Goal: Information Seeking & Learning: Check status

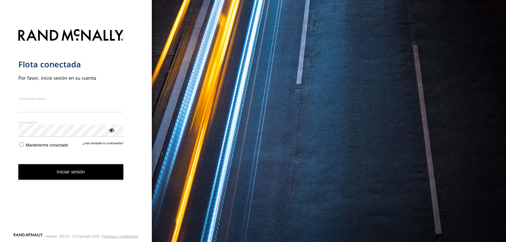
type input "**********"
click at [64, 177] on button "Iniciar sesión" at bounding box center [70, 172] width 105 height 16
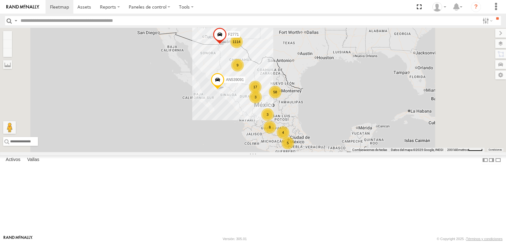
click at [321, 65] on div "1114 17 3 8 58 5 9 4 3 F2771 AN539091" at bounding box center [253, 90] width 506 height 124
drag, startPoint x: 321, startPoint y: 65, endPoint x: 317, endPoint y: 77, distance: 12.6
click at [321, 65] on div "1114 17 3 8 58 5 9 4 3 F2771 AN539091" at bounding box center [253, 90] width 506 height 124
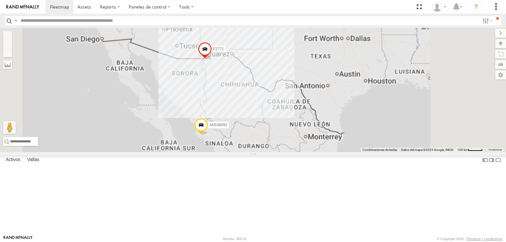
click at [317, 77] on div "F2771 AN539091" at bounding box center [253, 90] width 506 height 124
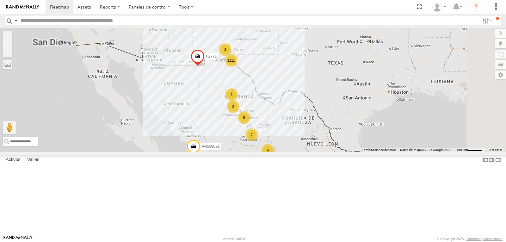
click at [317, 77] on div "F2771 AN539091 1111 4 37 2 5 19 3 8 2 2 7 AN530671" at bounding box center [253, 90] width 506 height 124
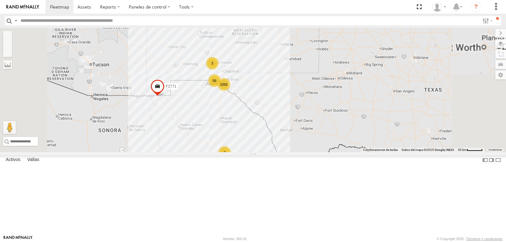
click at [284, 116] on div "F2771 AN539091 AN530671 1055 2 56 3 3 2" at bounding box center [253, 90] width 506 height 124
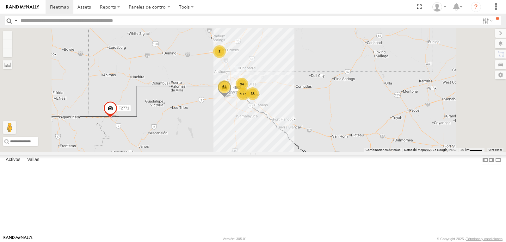
click at [292, 126] on div "F2771 AN539091 AN530671 917 94 61 38 3 4668" at bounding box center [253, 90] width 506 height 124
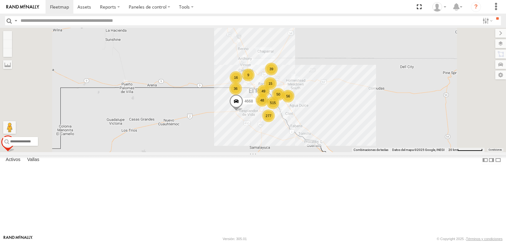
click at [295, 126] on div "F2771 AN539091 AN530671 4668 515 15 277 36 39 56 9 48 16 3 49 50" at bounding box center [253, 90] width 506 height 124
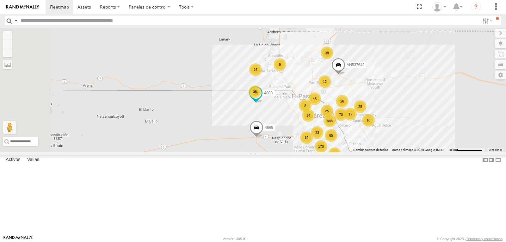
click at [313, 120] on div "F2771 AN539091 AN530671 4668 446 12 23 170 35 39 85 25 9 43 25 34 70 17 19 10 1…" at bounding box center [253, 90] width 506 height 124
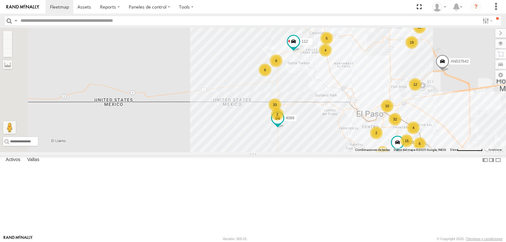
click at [342, 103] on div "F2771 AN539091 AN530671 4668 4088 AN537642 135 12 15 33 20 49 292 4 31 3 32 6 5…" at bounding box center [253, 90] width 506 height 124
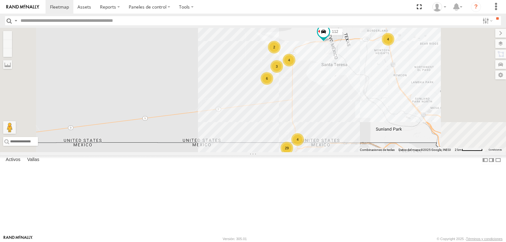
click at [356, 78] on div "F2771 AN539091 AN530671 4668 4088 AN537642 112 926 3902 29 4 5 4 2 3 6 4 2" at bounding box center [253, 90] width 506 height 124
click at [356, 77] on div "F2771 AN539091 AN530671 4668 4088 AN537642 112 926 3902 29 4 5 4 2 3 6 4 2" at bounding box center [253, 90] width 506 height 124
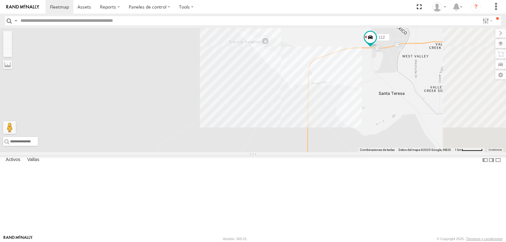
click at [348, 88] on div "F2771 AN539091 AN530671 4668 4088 AN537642 112 926 3902" at bounding box center [253, 90] width 506 height 124
click at [348, 90] on div "F2771 AN539091 AN530671 4668 4088 AN537642 112 926 3902 4 2 3 5 53590" at bounding box center [253, 90] width 506 height 124
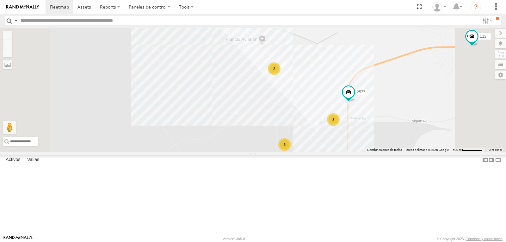
click at [363, 127] on div "F2771 AN539091 AN530671 4668 4088 AN537642 112 926 3902 53590 3 2 3 5 2577" at bounding box center [253, 90] width 506 height 124
click at [363, 126] on div "F2771 AN539091 AN530671 4668 4088 AN537642 112 926 3902 53590 3 2 3 5 2577" at bounding box center [253, 90] width 506 height 124
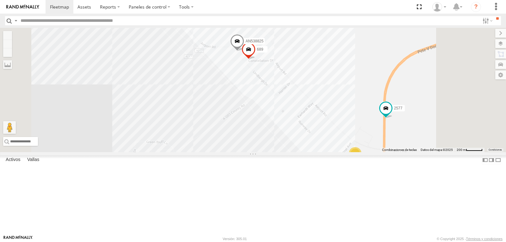
drag, startPoint x: 363, startPoint y: 121, endPoint x: 334, endPoint y: 120, distance: 28.8
click at [334, 120] on div "F2771 AN539091 AN530671 4668 4088 AN537642 112 926 3902 53590 2577 3 AN538825 6…" at bounding box center [253, 90] width 506 height 124
click at [340, 101] on div "F2771 AN539091 AN530671 4668 4088 AN537642 112 926 3902 53590 2577 3 AN538825 6…" at bounding box center [253, 90] width 506 height 124
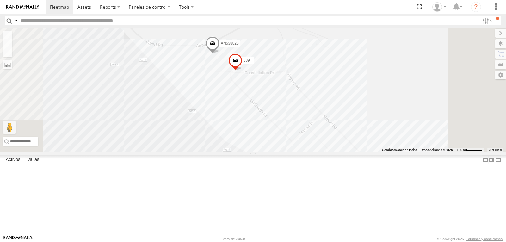
drag, startPoint x: 336, startPoint y: 118, endPoint x: 336, endPoint y: 128, distance: 9.5
click at [336, 127] on div "F2771 AN539091 AN530671 4668 4088 AN537642 112 926 3902 53590 2577 AN538825 689" at bounding box center [253, 90] width 506 height 124
click at [12, 46] on button "Alejar" at bounding box center [7, 44] width 9 height 9
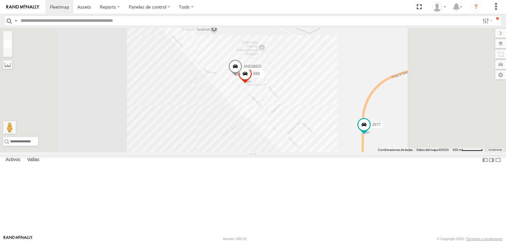
click at [12, 46] on button "Alejar" at bounding box center [7, 44] width 9 height 9
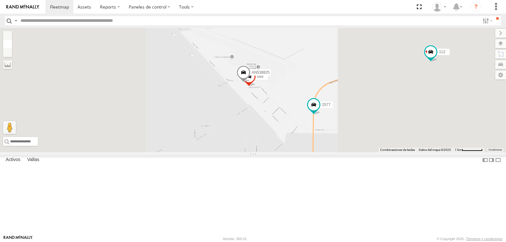
click at [12, 46] on button "Alejar" at bounding box center [7, 44] width 9 height 9
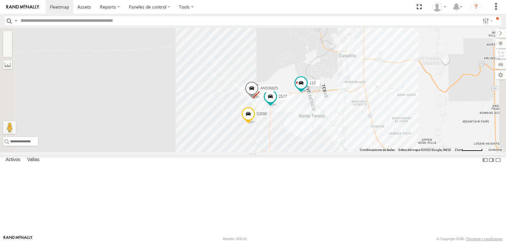
drag, startPoint x: 203, startPoint y: 59, endPoint x: 206, endPoint y: 71, distance: 12.8
click at [206, 71] on div "F2771 AN539091 AN530671 4668 4088 AN537642 112 926 3902 53590 2577 AN538825 689" at bounding box center [253, 90] width 506 height 124
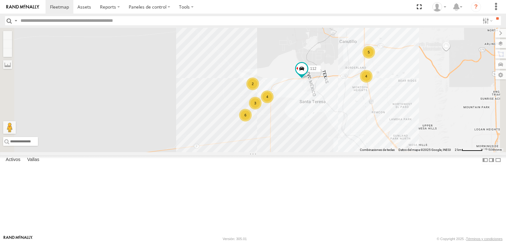
drag, startPoint x: 266, startPoint y: 132, endPoint x: 266, endPoint y: 103, distance: 28.8
click at [266, 103] on div "F2771 AN539091 AN530671 4668 4088 AN537642 112 926 3902 28 4 5 4 2 3 6 4" at bounding box center [253, 90] width 506 height 124
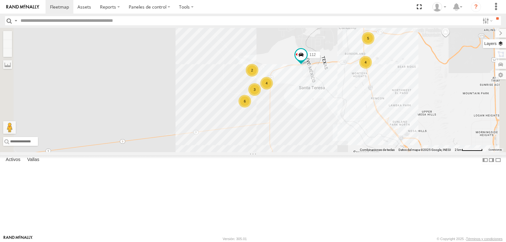
click at [501, 42] on label at bounding box center [494, 43] width 23 height 9
click at [0, 0] on span "Mapas base" at bounding box center [0, 0] width 0 height 0
click at [0, 0] on span "Satélite" at bounding box center [0, 0] width 0 height 0
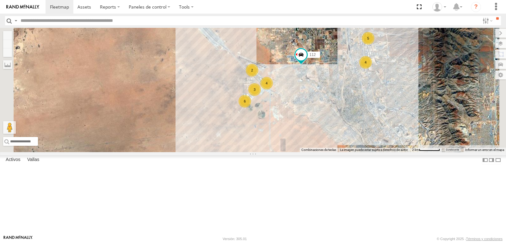
click at [345, 108] on div "F2771 AN539091 AN530671 4668 4088 AN537642 112 926 3902 29 4 5 4 2 3 6 4 2" at bounding box center [253, 90] width 506 height 124
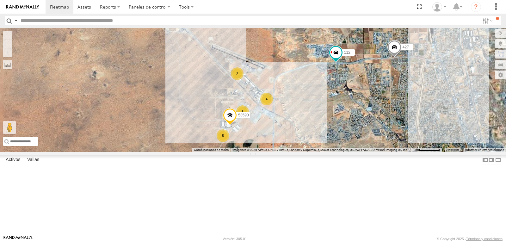
click at [335, 126] on div "F2771 AN539091 AN530671 4668 4088 AN537642 112 926 3902 4 2 3 5 53590 427" at bounding box center [253, 90] width 506 height 124
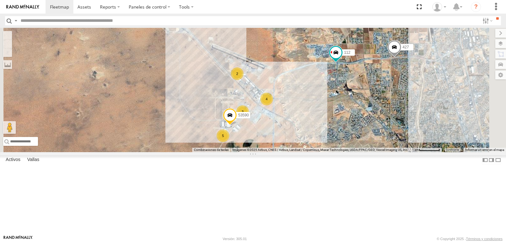
click at [335, 126] on div "F2771 AN539091 AN530671 4668 4088 AN537642 112 926 3902 4 2 3 5 53590 427" at bounding box center [253, 90] width 506 height 124
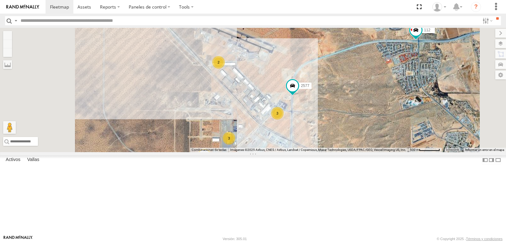
click at [293, 116] on div "F2771 AN539091 AN530671 4668 4088 AN537642 112 926 3902 53590 427 3 2 3 5 2577" at bounding box center [253, 90] width 506 height 124
click at [292, 115] on div "F2771 AN539091 AN530671 4668 4088 AN537642 112 926 3902 53590 427 3 2 3 5 2577" at bounding box center [253, 90] width 506 height 124
click at [287, 97] on div "F2771 AN539091 AN530671 4668 4088 AN537642 112 926 3902 53590 427 3 2 3 5 2577" at bounding box center [253, 90] width 506 height 124
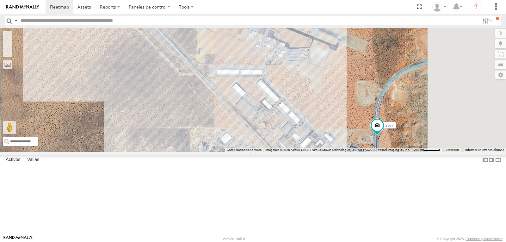
click at [290, 108] on div "F2771 AN539091 AN530671 4668 4088 AN537642 112 926 3902 53590 427 2577" at bounding box center [253, 90] width 506 height 124
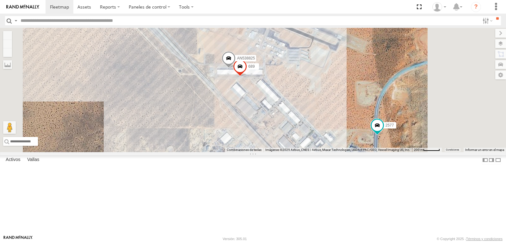
click at [290, 108] on div "F2771 AN539091 AN530671 4668 4088 AN537642 112 926 3902 53590 427 2577 3 AN5388…" at bounding box center [253, 90] width 506 height 124
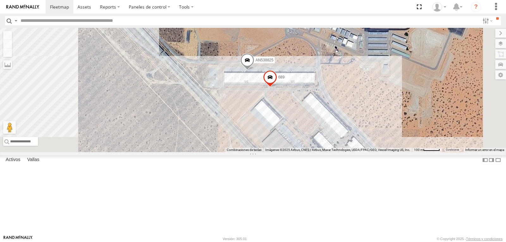
click at [315, 128] on div "F2771 AN539091 AN530671 4668 4088 AN537642 112 926 3902 53590 427 2577 AN538825…" at bounding box center [253, 90] width 506 height 124
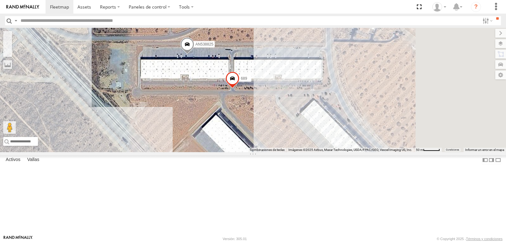
drag, startPoint x: 342, startPoint y: 132, endPoint x: 270, endPoint y: 133, distance: 72.1
click at [270, 133] on div "F2771 AN539091 AN530671 4668 4088 AN537642 112 926 3902 53590 427 2577 AN538825…" at bounding box center [253, 90] width 506 height 124
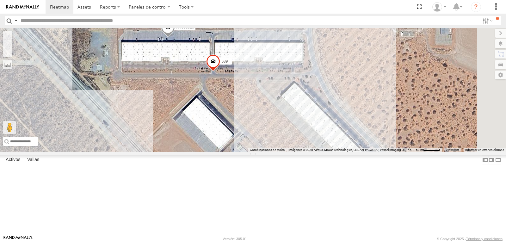
drag, startPoint x: 326, startPoint y: 143, endPoint x: 318, endPoint y: 137, distance: 10.1
click at [318, 137] on div "F2771 AN539091 AN530671 4668 4088 AN537642 112 926 3902 53590 427 2577 AN538825…" at bounding box center [253, 90] width 506 height 124
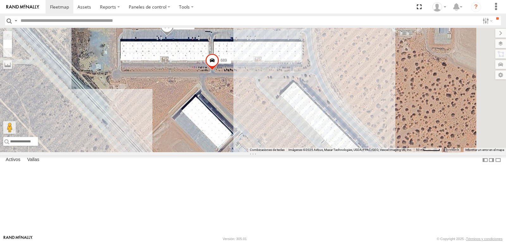
click at [12, 45] on button "Alejar" at bounding box center [7, 44] width 9 height 9
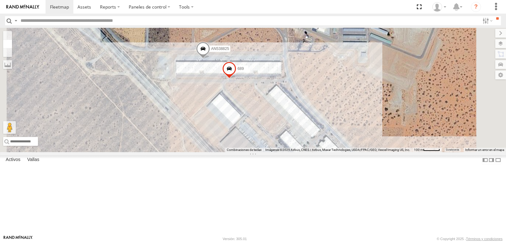
click at [12, 45] on button "Alejar" at bounding box center [7, 44] width 9 height 9
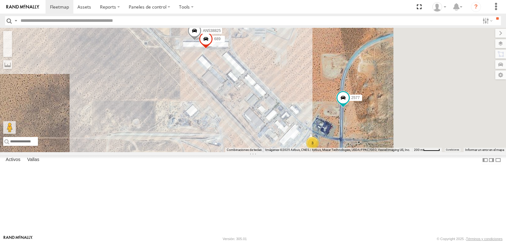
drag, startPoint x: 338, startPoint y: 102, endPoint x: 294, endPoint y: 49, distance: 69.6
click at [301, 59] on div "F2771 AN539091 AN530671 4668 4088 AN537642 112 926 3902 53590 427 2577 AN538825…" at bounding box center [253, 90] width 506 height 124
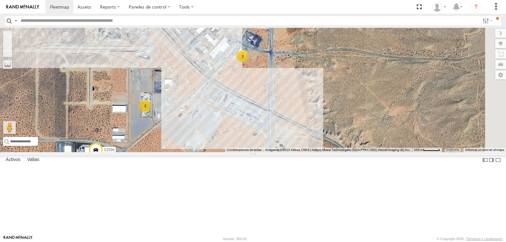
drag, startPoint x: 324, startPoint y: 108, endPoint x: 317, endPoint y: 106, distance: 7.1
click at [318, 106] on div "F2771 AN539091 AN530671 4668 4088 AN537642 112 926 3902 53590 427 2577 AN538825…" at bounding box center [253, 90] width 506 height 124
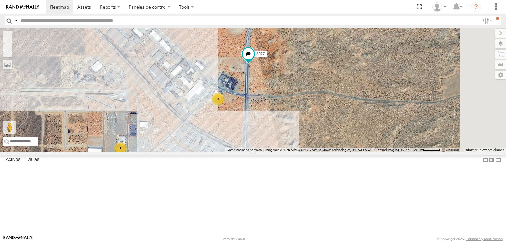
drag, startPoint x: 290, startPoint y: 104, endPoint x: 281, endPoint y: 122, distance: 20.7
click at [281, 122] on div "F2771 AN539091 AN530671 4668 4088 AN537642 112 926 3902 53590 427 2577 AN538825…" at bounding box center [253, 90] width 506 height 124
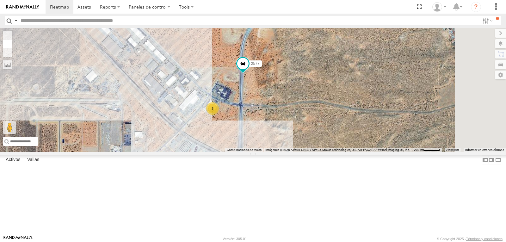
click at [12, 43] on button "Alejar" at bounding box center [7, 44] width 9 height 9
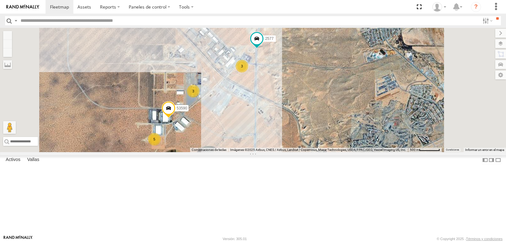
drag, startPoint x: 274, startPoint y: 133, endPoint x: 283, endPoint y: 101, distance: 32.9
click at [283, 101] on div "F2771 AN539091 AN530671 4668 4088 AN537642 112 926 3902 53590 427 2577 3 2 3 5" at bounding box center [253, 90] width 506 height 124
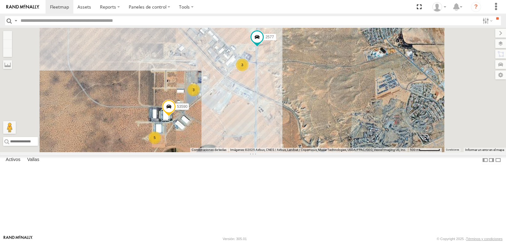
click at [325, 118] on div "F2771 AN539091 AN530671 4668 4088 AN537642 112 926 3902 53590 427 2577 3 2 3 5" at bounding box center [253, 90] width 506 height 124
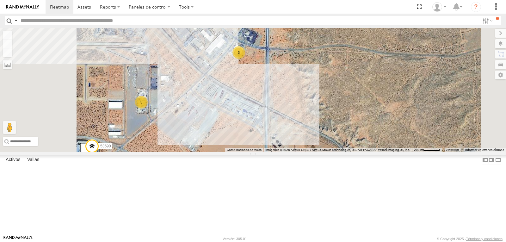
click at [319, 79] on div "F2771 AN539091 AN530671 4668 4088 AN537642 112 926 3902 53590 427 2577 3 3" at bounding box center [253, 90] width 506 height 124
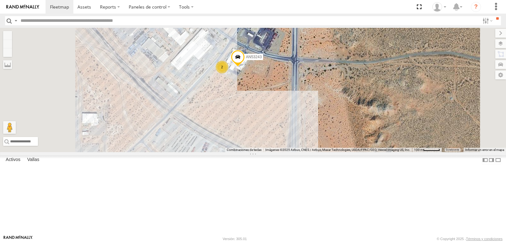
click at [316, 116] on div "F2771 AN539091 AN530671 4668 4088 AN537642 112 926 3902 53590 427 2577 AN53243 2" at bounding box center [253, 90] width 506 height 124
click at [315, 116] on div "F2771 AN539091 AN530671 4668 4088 AN537642 112 926 3902 53590 427 2577 AN53243 2" at bounding box center [253, 90] width 506 height 124
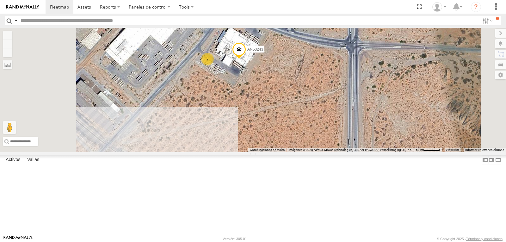
click at [274, 102] on div "F2771 AN539091 AN530671 4668 4088 AN537642 112 926 3902 53590 427 2577 AN53243 2" at bounding box center [253, 90] width 506 height 124
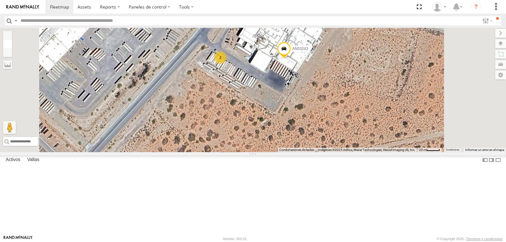
click at [12, 44] on button "Alejar" at bounding box center [7, 44] width 9 height 9
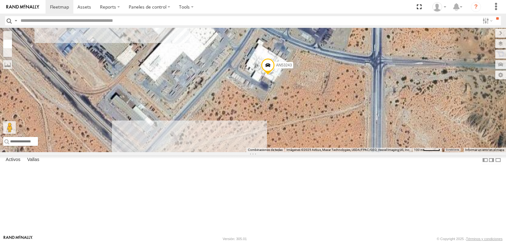
click at [12, 44] on button "Alejar" at bounding box center [7, 44] width 9 height 9
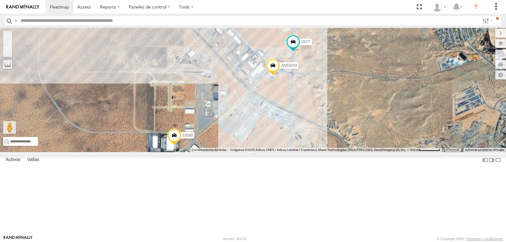
drag, startPoint x: 259, startPoint y: 116, endPoint x: 284, endPoint y: 94, distance: 32.9
click at [284, 94] on div "F2771 AN539091 AN530671 4668 4088 AN537642 112 926 3902 53590 427 2577 AN53243" at bounding box center [253, 90] width 506 height 124
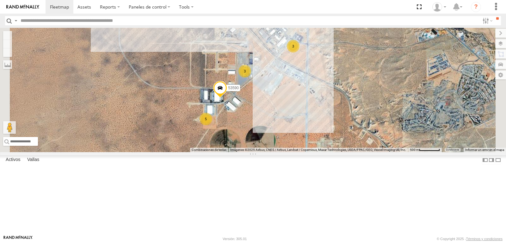
drag, startPoint x: 275, startPoint y: 141, endPoint x: 289, endPoint y: 100, distance: 43.4
click at [289, 100] on div "F2771 AN539091 AN530671 4668 4088 AN537642 112 926 3902 53590 427 2577 3 2 3 5" at bounding box center [253, 90] width 506 height 124
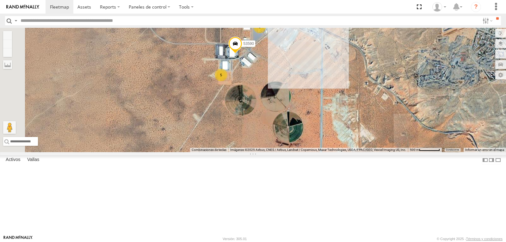
drag, startPoint x: 255, startPoint y: 102, endPoint x: 245, endPoint y: 132, distance: 31.1
click at [245, 132] on div "F2771 AN539091 AN530671 4668 4088 AN537642 112 926 3902 53590 427 2577 3 2 3 5" at bounding box center [253, 90] width 506 height 124
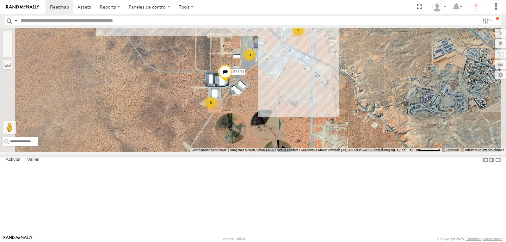
click at [35, 18] on input "text" at bounding box center [249, 20] width 462 height 9
click at [494, 16] on input "**" at bounding box center [497, 18] width 7 height 5
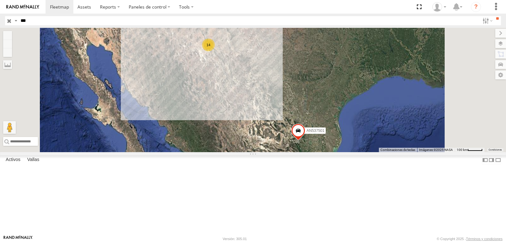
click at [210, 47] on font "14" at bounding box center [209, 45] width 4 height 4
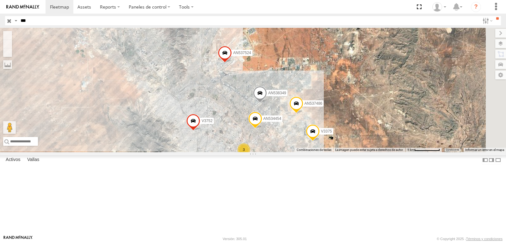
click at [257, 136] on div "AN537501 2 3 AN537486 AN537524 2 AN534454 AN538349 V3752 AN537864 V3375" at bounding box center [253, 90] width 506 height 124
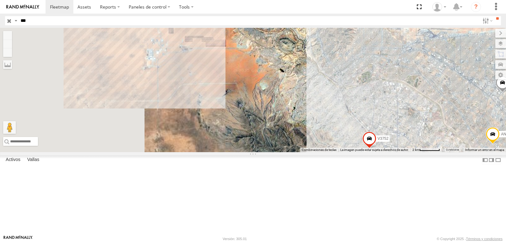
drag, startPoint x: 254, startPoint y: 138, endPoint x: 392, endPoint y: 123, distance: 138.7
click at [392, 123] on div "AN537501 AN537486 AN537524 AN534454 AN538349 V3752 AN537864 V3375" at bounding box center [253, 90] width 506 height 124
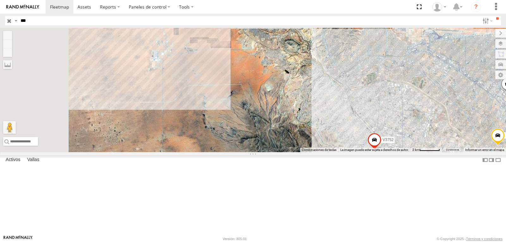
drag, startPoint x: 212, startPoint y: 90, endPoint x: 220, endPoint y: 92, distance: 8.1
click at [220, 92] on div "AN537501 AN537486 AN537524 AN534454 AN538349 V3752 AN537864 V3375" at bounding box center [253, 90] width 506 height 124
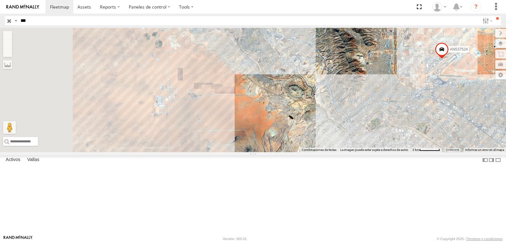
drag, startPoint x: 258, startPoint y: 72, endPoint x: 256, endPoint y: 140, distance: 67.4
click at [257, 146] on div "AN537501 AN537486 AN537524 AN534454 AN538349 V3752 AN537864 V3375" at bounding box center [253, 90] width 506 height 124
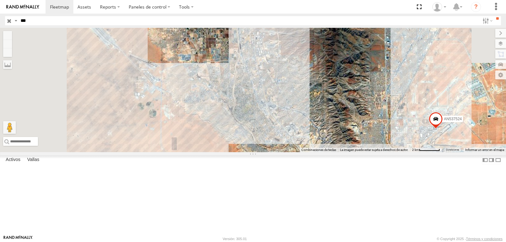
drag, startPoint x: 257, startPoint y: 86, endPoint x: 257, endPoint y: 129, distance: 42.7
click at [257, 129] on div "AN537501 AN537486 AN537524 AN534454 AN538349 V3752 AN537864 V3375" at bounding box center [253, 90] width 506 height 124
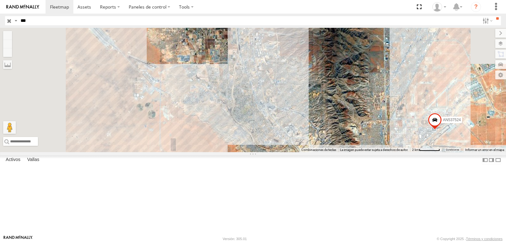
click at [40, 20] on input "***" at bounding box center [249, 20] width 462 height 9
click at [12, 45] on button "Alejar" at bounding box center [7, 44] width 9 height 9
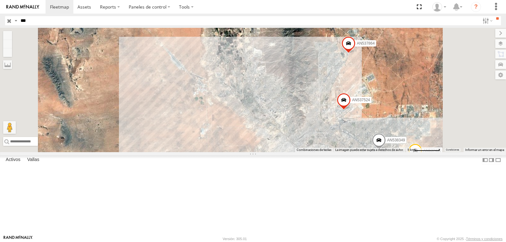
scroll to position [69, 0]
click at [0, 0] on div "375" at bounding box center [0, 0] width 0 height 0
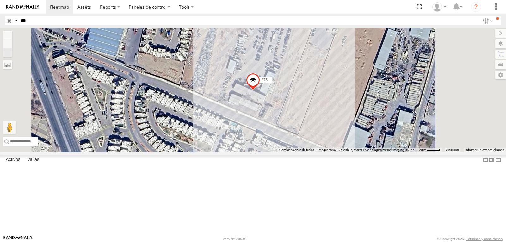
click at [37, 19] on input "***" at bounding box center [249, 20] width 462 height 9
click at [494, 16] on input "**" at bounding box center [497, 18] width 7 height 5
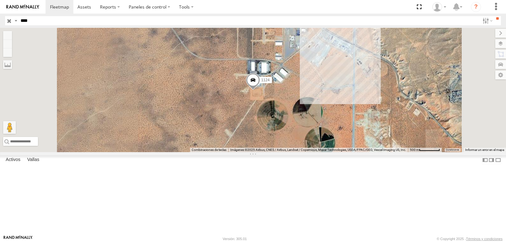
click at [316, 138] on div "1124" at bounding box center [253, 90] width 506 height 124
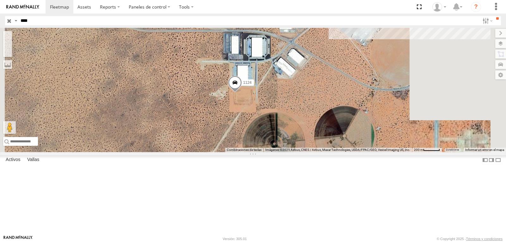
drag, startPoint x: 318, startPoint y: 138, endPoint x: 235, endPoint y: 156, distance: 84.3
click at [234, 152] on div "1124" at bounding box center [253, 90] width 506 height 124
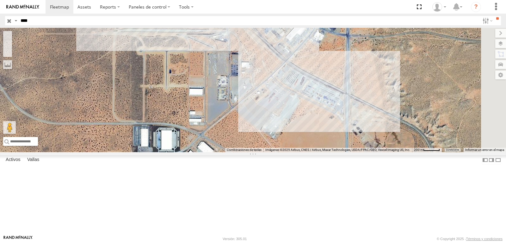
drag, startPoint x: 331, startPoint y: 160, endPoint x: 328, endPoint y: 165, distance: 6.2
click at [326, 152] on div "1124" at bounding box center [253, 90] width 506 height 124
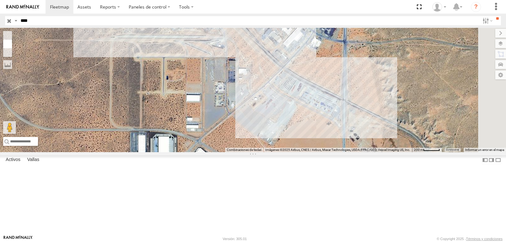
click at [12, 42] on button "Alejar" at bounding box center [7, 44] width 9 height 9
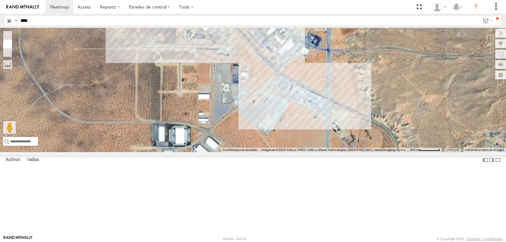
click at [12, 42] on button "Alejar" at bounding box center [7, 44] width 9 height 9
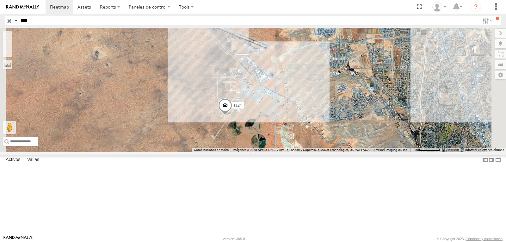
click at [60, 22] on input "****" at bounding box center [249, 20] width 462 height 9
type input "***"
click at [494, 16] on input "**" at bounding box center [497, 18] width 7 height 5
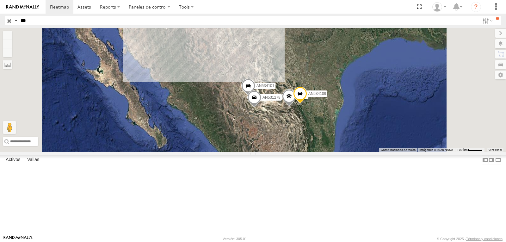
click at [314, 53] on div "294 AN534101 2210 AN531278 AN537362 AN534109" at bounding box center [253, 90] width 506 height 124
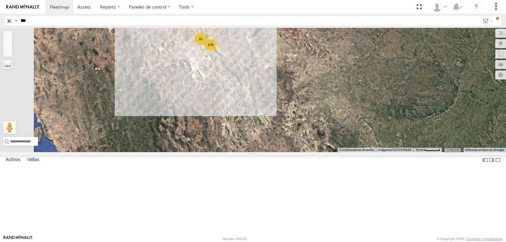
drag, startPoint x: 281, startPoint y: 47, endPoint x: 304, endPoint y: 99, distance: 56.5
click at [305, 99] on div "AN534101 2210 AN531278 AN537362 AN534109 278 16" at bounding box center [253, 90] width 506 height 124
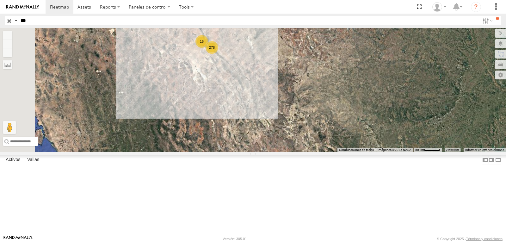
click at [279, 74] on div "AN534101 2210 AN531278 AN537362 AN534109 278 16" at bounding box center [253, 90] width 506 height 124
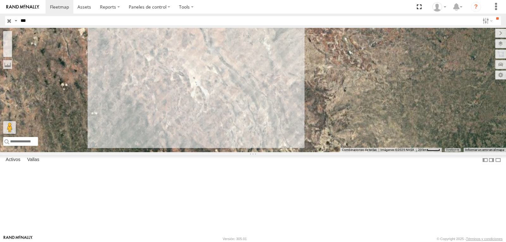
click at [279, 74] on div "AN534101 2210 AN531278 AN537362 AN534109" at bounding box center [253, 90] width 506 height 124
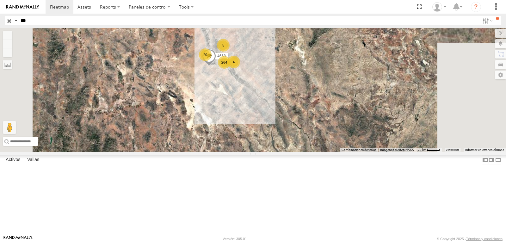
click at [282, 88] on div "AN534101 2210 AN531278 AN537362 AN534109 264 20 5 4668 4" at bounding box center [253, 90] width 506 height 124
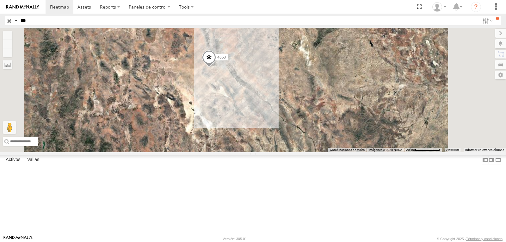
click at [282, 88] on div "AN534101 2210 AN531278 AN537362 AN534109 4668" at bounding box center [253, 90] width 506 height 124
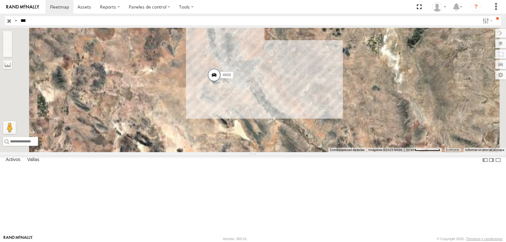
click at [282, 88] on div "AN534101 2210 AN531278 AN537362 AN534109 4668" at bounding box center [253, 90] width 506 height 124
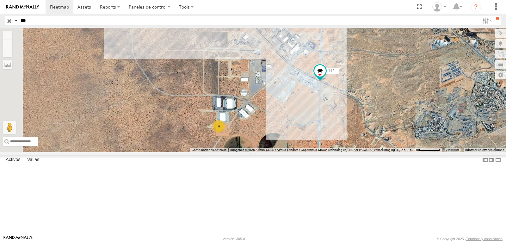
drag, startPoint x: 258, startPoint y: 133, endPoint x: 270, endPoint y: 114, distance: 22.5
click at [276, 105] on div "AN534101 2210 AN531278 AN537362 AN534109 4668 4 689 112" at bounding box center [253, 90] width 506 height 124
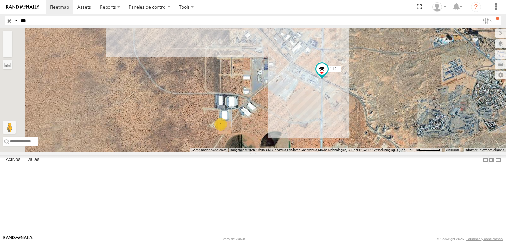
drag, startPoint x: 39, startPoint y: 14, endPoint x: 36, endPoint y: 16, distance: 3.8
click at [38, 14] on link at bounding box center [23, 7] width 46 height 14
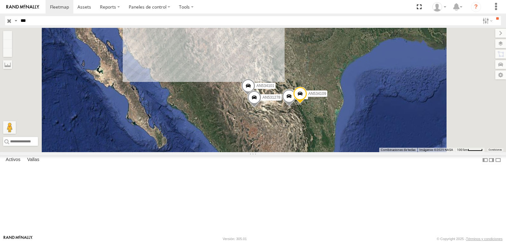
click at [49, 26] on header "Consulta de búsqueda Identificación del activo Etiqueta de activo Registro Fabr…" at bounding box center [253, 21] width 506 height 14
click at [46, 21] on input "***" at bounding box center [249, 20] width 462 height 9
click at [494, 16] on input "**" at bounding box center [497, 18] width 7 height 5
click at [261, 49] on div "294 AN534101 2210 AN531278 AN537362 AN534109" at bounding box center [253, 90] width 506 height 124
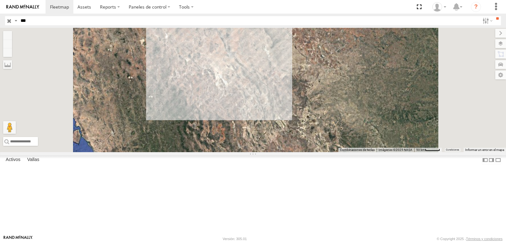
drag, startPoint x: 264, startPoint y: 45, endPoint x: 263, endPoint y: 106, distance: 60.4
click at [263, 106] on div "AN534101 2210 AN531278 AN537362 AN534109" at bounding box center [253, 90] width 506 height 124
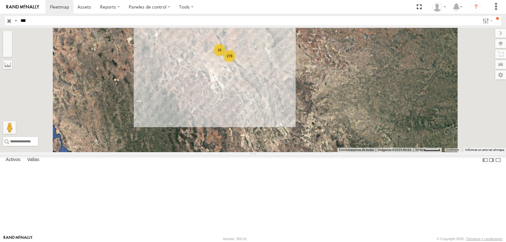
click at [278, 93] on div "AN534101 2210 AN531278 AN537362 AN534109 278 16" at bounding box center [253, 90] width 506 height 124
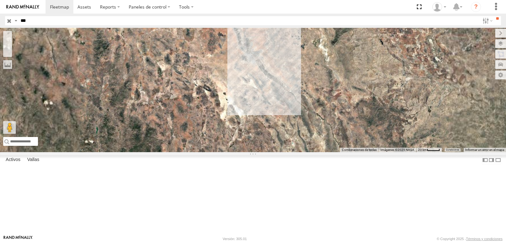
click at [278, 93] on div "AN534101 2210 AN531278 AN537362 AN534109" at bounding box center [253, 90] width 506 height 124
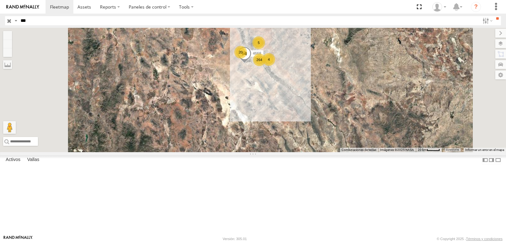
click at [278, 93] on div "AN534101 2210 AN531278 AN537362 AN534109 264 20 5 4668 4" at bounding box center [253, 90] width 506 height 124
click at [283, 92] on div "AN534101 2210 AN531278 AN537362 AN534109 264 20 5 4668 4" at bounding box center [253, 90] width 506 height 124
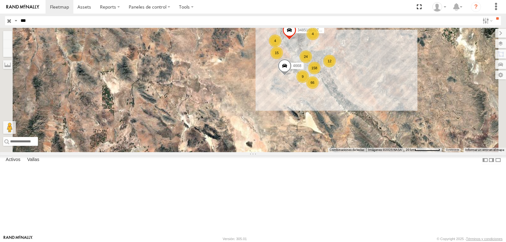
click at [334, 87] on div "AN534101 2210 AN531278 AN537362 AN534109 4668 158 66 15 24 12 4 3485186707B8 9 4" at bounding box center [253, 90] width 506 height 124
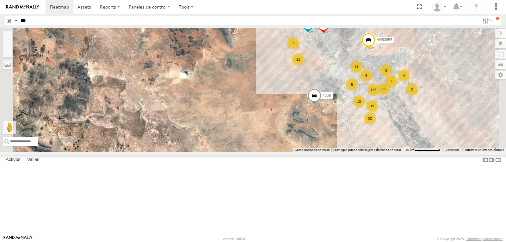
click at [341, 82] on div "AN534101 2210 AN531278 AN537362 AN534109 4668 3485186707B8 136 52 11 11 4 4 4 1…" at bounding box center [253, 90] width 506 height 124
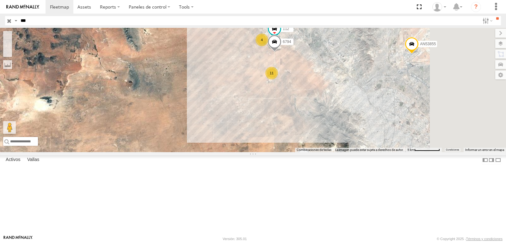
drag, startPoint x: 326, startPoint y: 91, endPoint x: 257, endPoint y: 86, distance: 68.5
click at [257, 86] on div "AN534101 2210 AN531278 AN537362 AN534109 4668 3485186707B8 AN53855 427 11 4 689…" at bounding box center [253, 90] width 506 height 124
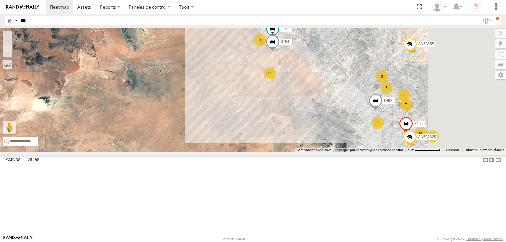
click at [306, 53] on div "AN534101 2210 AN531278 AN537362 AN534109 4668 3485186707B8 AN53855 427 11 4 689…" at bounding box center [253, 90] width 506 height 124
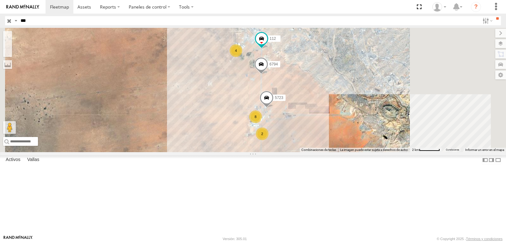
drag, startPoint x: 308, startPoint y: 91, endPoint x: 248, endPoint y: 71, distance: 63.3
click at [248, 71] on div "AN534101 2210 AN531278 AN537362 AN534109 4668 3485186707B8 AN53855 427 689 112 …" at bounding box center [253, 90] width 506 height 124
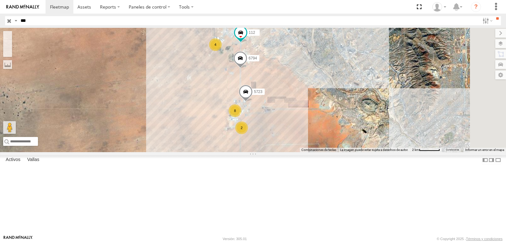
click at [248, 90] on div "AN534101 2210 AN531278 AN537362 AN534109 4668 3485186707B8 AN53855 427 689 112 …" at bounding box center [253, 90] width 506 height 124
click at [249, 90] on div "AN534101 2210 AN531278 AN537362 AN534109 4668 3485186707B8 AN53855 427 689 112 …" at bounding box center [253, 90] width 506 height 124
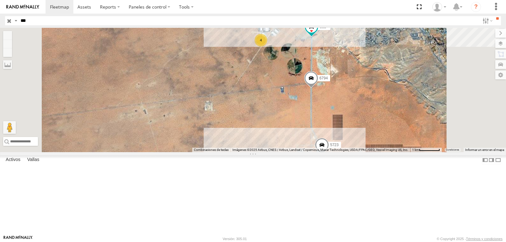
click at [315, 85] on div "AN534101 2210 AN531278 AN537362 AN534109 4668 3485186707B8 AN53855 427 689 112 …" at bounding box center [253, 90] width 506 height 124
click at [315, 84] on div "AN534101 2210 AN531278 AN537362 AN534109 4668 3485186707B8 AN53855 427 689 112 …" at bounding box center [253, 90] width 506 height 124
click at [353, 67] on div "AN534101 2210 AN531278 AN537362 AN534109 4668 3485186707B8 AN53855 427 689 112 …" at bounding box center [253, 90] width 506 height 124
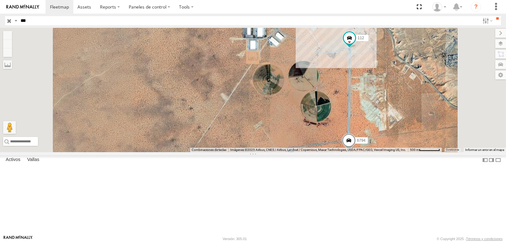
click at [352, 80] on div "AN534101 2210 AN531278 AN537362 AN534109 4668 3485186707B8 AN53855 427 689 112 …" at bounding box center [253, 90] width 506 height 124
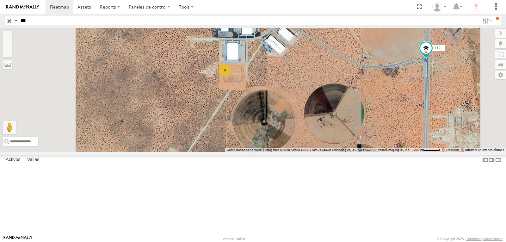
click at [338, 96] on div "AN534101 2210 AN531278 AN537362 AN534109 4668 3485186707B8 AN53855 427 689 112 …" at bounding box center [253, 90] width 506 height 124
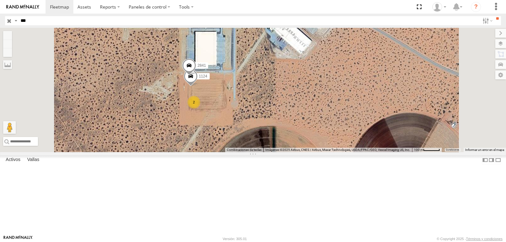
click at [297, 116] on div "AN534101 2210 AN531278 AN537362 AN534109 4668 3485186707B8 AN53855 427 689 112 …" at bounding box center [253, 90] width 506 height 124
click at [315, 126] on div "AN534101 2210 AN531278 AN537362 AN534109 4668 3485186707B8 AN53855 427 689 112 …" at bounding box center [253, 90] width 506 height 124
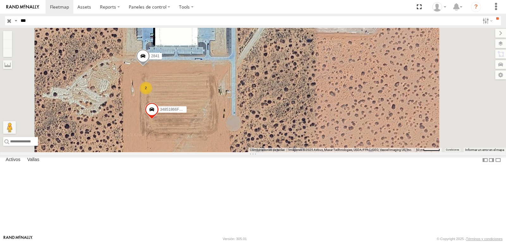
click at [252, 128] on div "AN534101 2210 AN531278 AN537362 AN534109 4668 3485186707B8 AN53855 427 689 112 …" at bounding box center [253, 90] width 506 height 124
click at [252, 127] on div "AN534101 2210 AN531278 AN537362 AN534109 4668 3485186707B8 AN53855 427 689 112 …" at bounding box center [253, 90] width 506 height 124
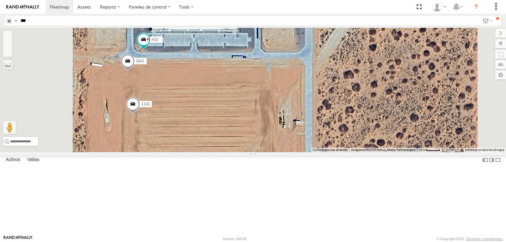
drag, startPoint x: 257, startPoint y: 125, endPoint x: 273, endPoint y: 151, distance: 30.3
click at [273, 151] on div "AN534101 2210 AN531278 AN537362 AN534109 4668 3485186707B8 AN53855 427 689 112 …" at bounding box center [253, 90] width 506 height 124
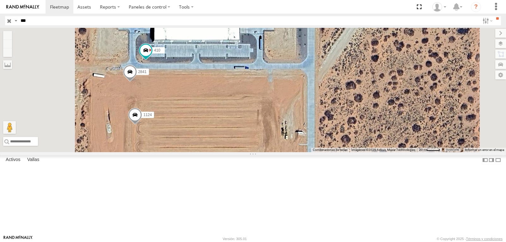
drag, startPoint x: 274, startPoint y: 139, endPoint x: 277, endPoint y: 151, distance: 12.6
click at [277, 151] on div "AN534101 2210 AN531278 AN537362 AN534109 4668 3485186707B8 AN53855 427 689 112 …" at bounding box center [253, 90] width 506 height 124
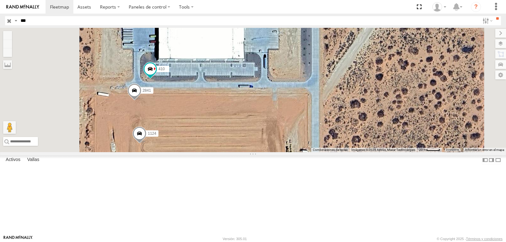
click at [298, 138] on div "AN534101 2210 AN531278 AN537362 AN534109 4668 3485186707B8 AN53855 427 689 112 …" at bounding box center [253, 90] width 506 height 124
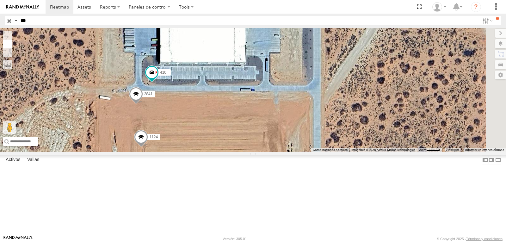
click at [12, 45] on button "Alejar" at bounding box center [7, 44] width 9 height 9
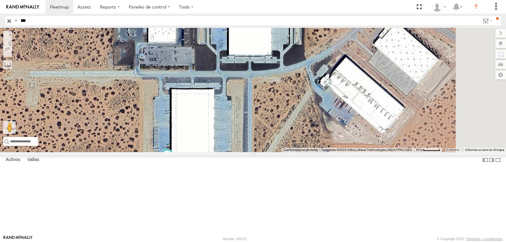
drag, startPoint x: 236, startPoint y: 80, endPoint x: 209, endPoint y: 136, distance: 62.8
click at [209, 139] on div "AN534101 2210 AN531278 AN537362 AN534109 4668 3485186707B8 AN53855 427 689 112 …" at bounding box center [253, 90] width 506 height 124
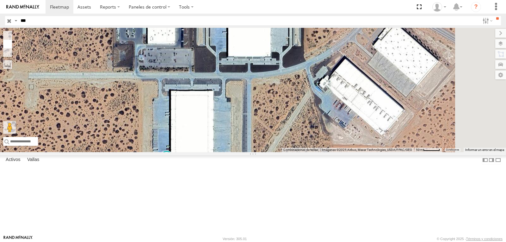
click at [12, 45] on button "Alejar" at bounding box center [7, 44] width 9 height 9
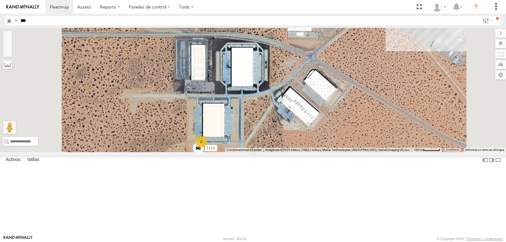
drag, startPoint x: 245, startPoint y: 82, endPoint x: 230, endPoint y: 101, distance: 24.5
click at [230, 101] on div "AN534101 2210 AN531278 AN537362 AN534109 4668 3485186707B8 AN53855 427 689 112 …" at bounding box center [253, 90] width 506 height 124
